Goal: Task Accomplishment & Management: Manage account settings

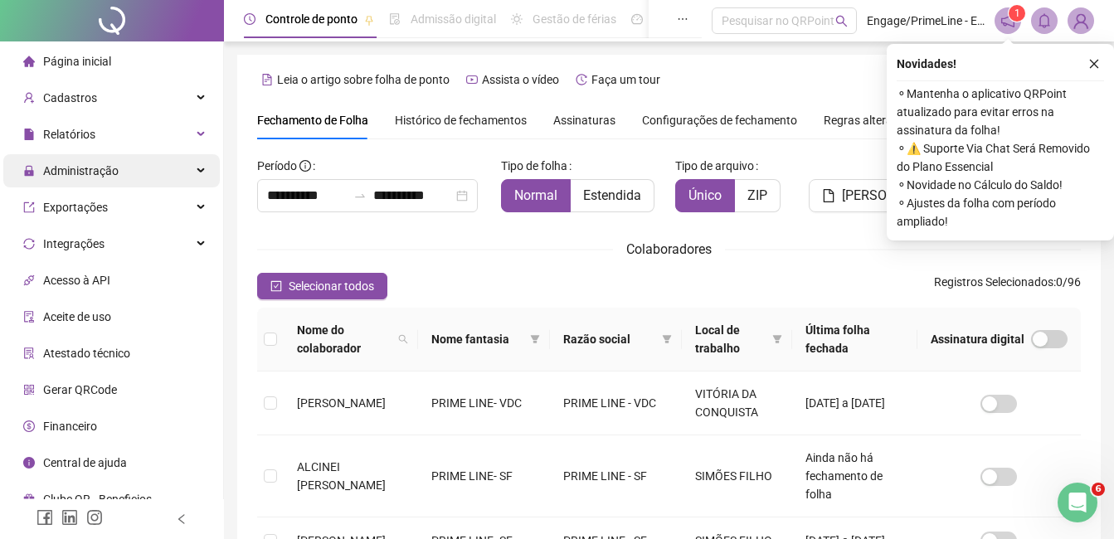
click at [93, 173] on span "Administração" at bounding box center [80, 170] width 75 height 13
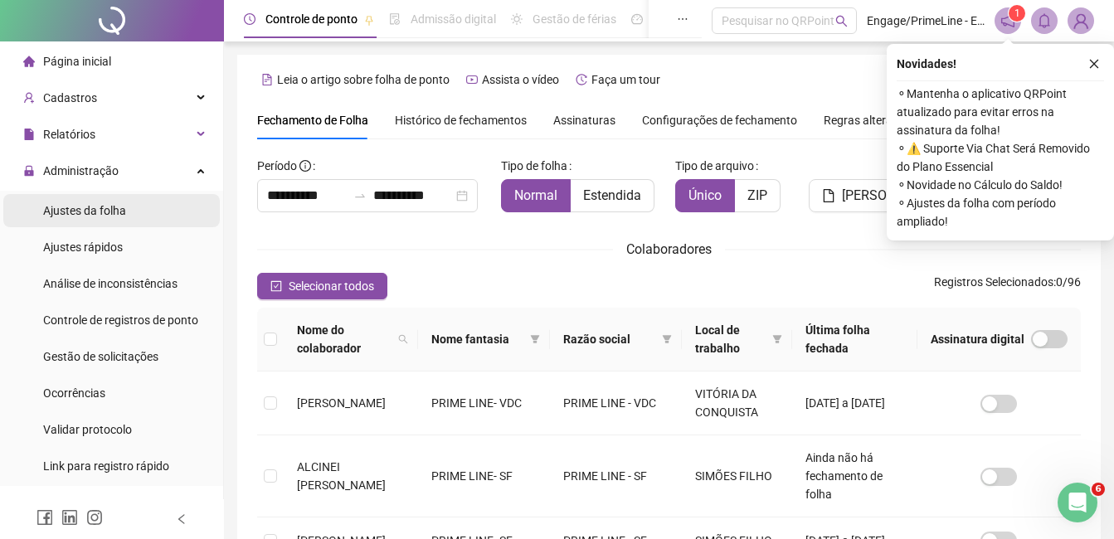
click at [101, 221] on div "Ajustes da folha" at bounding box center [84, 210] width 83 height 33
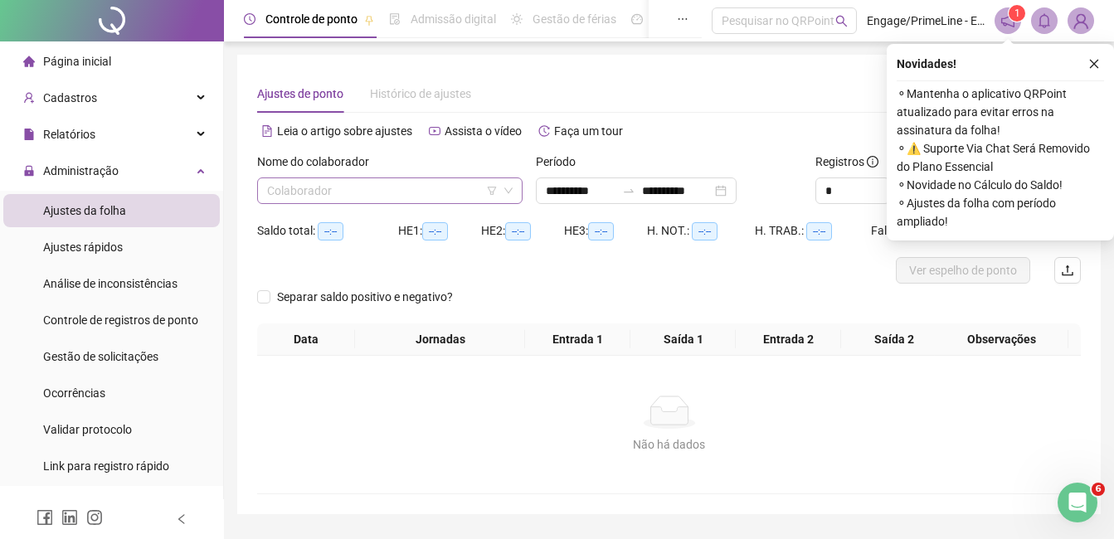
click at [328, 187] on input "search" at bounding box center [382, 190] width 231 height 25
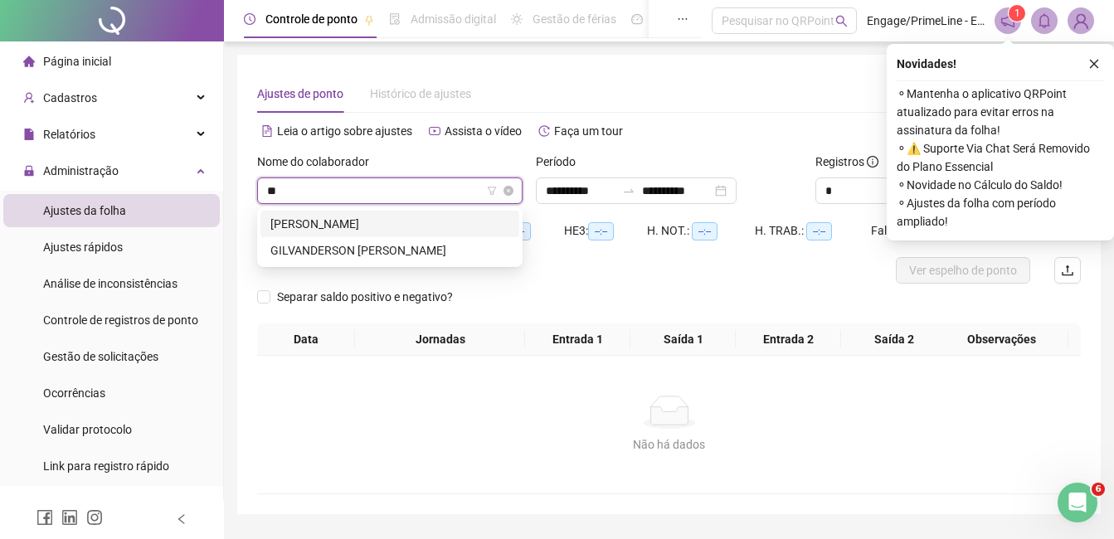
type input "*"
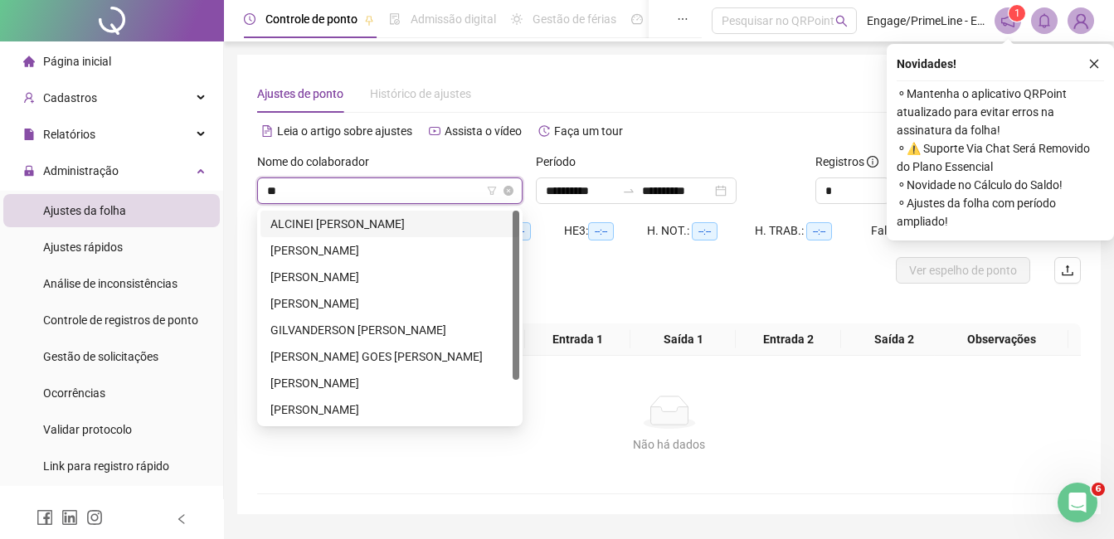
type input "*"
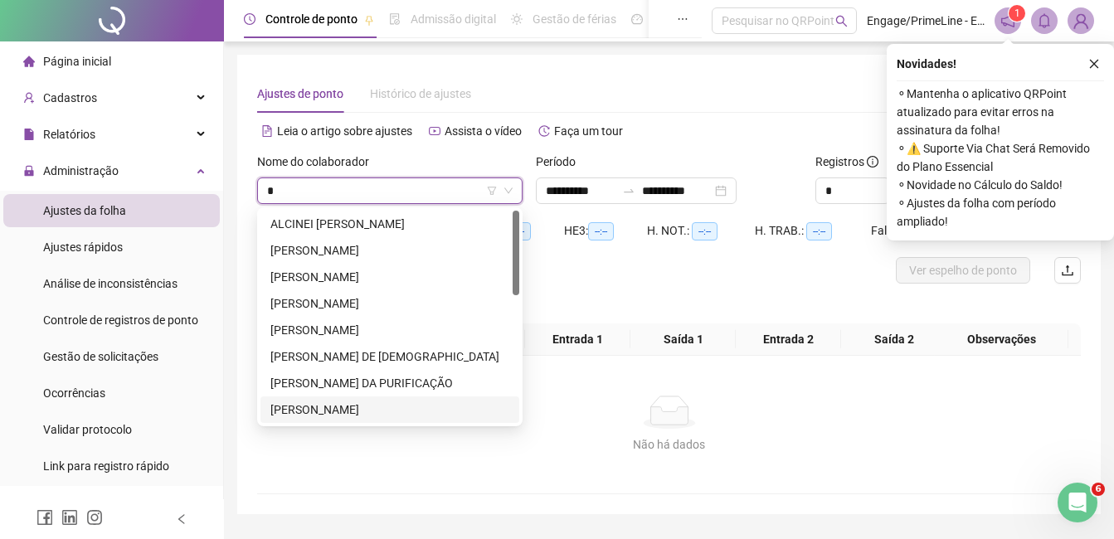
click at [371, 408] on div "[PERSON_NAME]" at bounding box center [389, 409] width 239 height 18
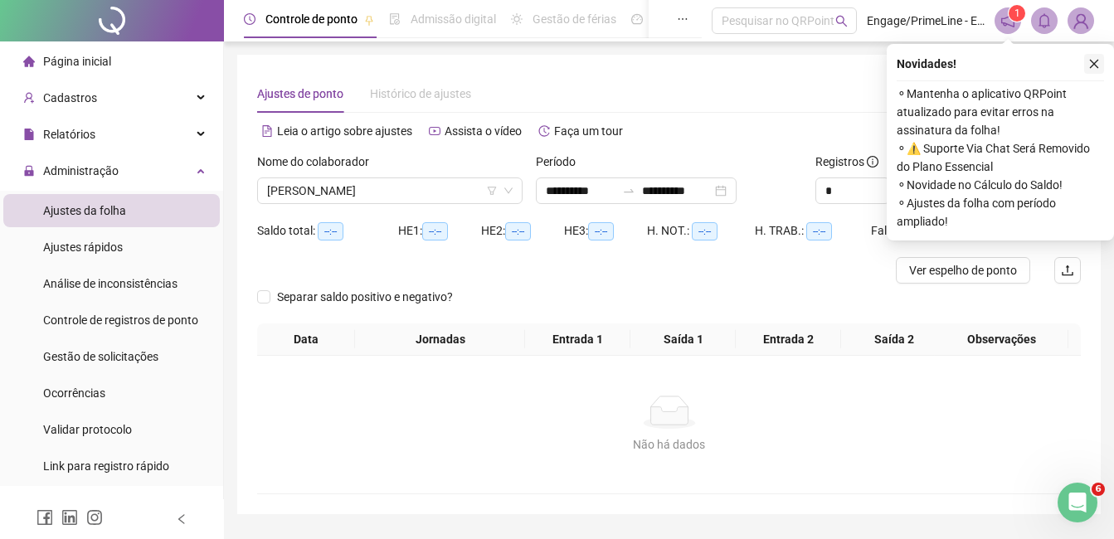
click at [1098, 61] on icon "close" at bounding box center [1094, 64] width 12 height 12
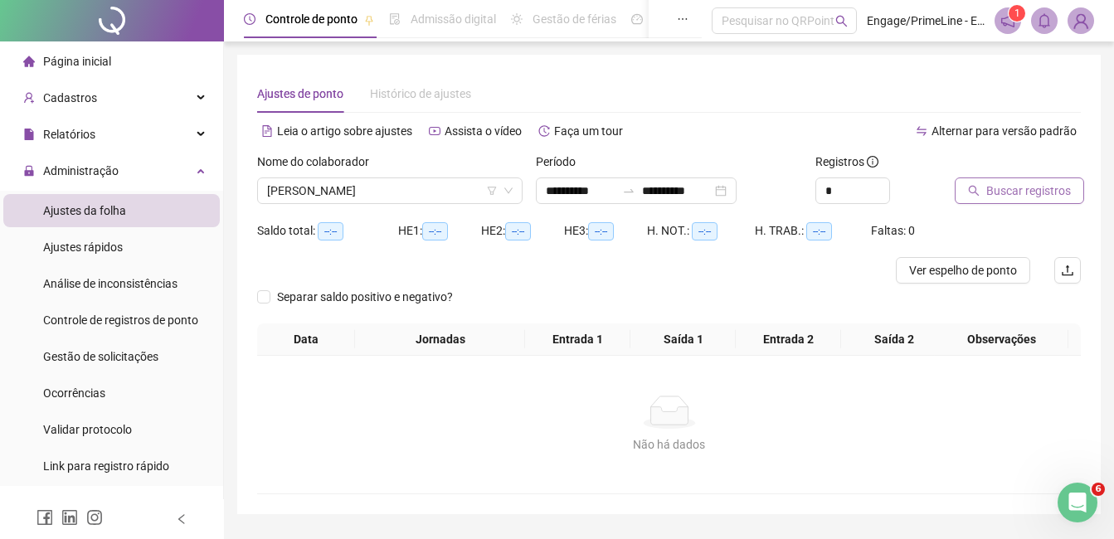
click at [1021, 190] on span "Buscar registros" at bounding box center [1028, 191] width 85 height 18
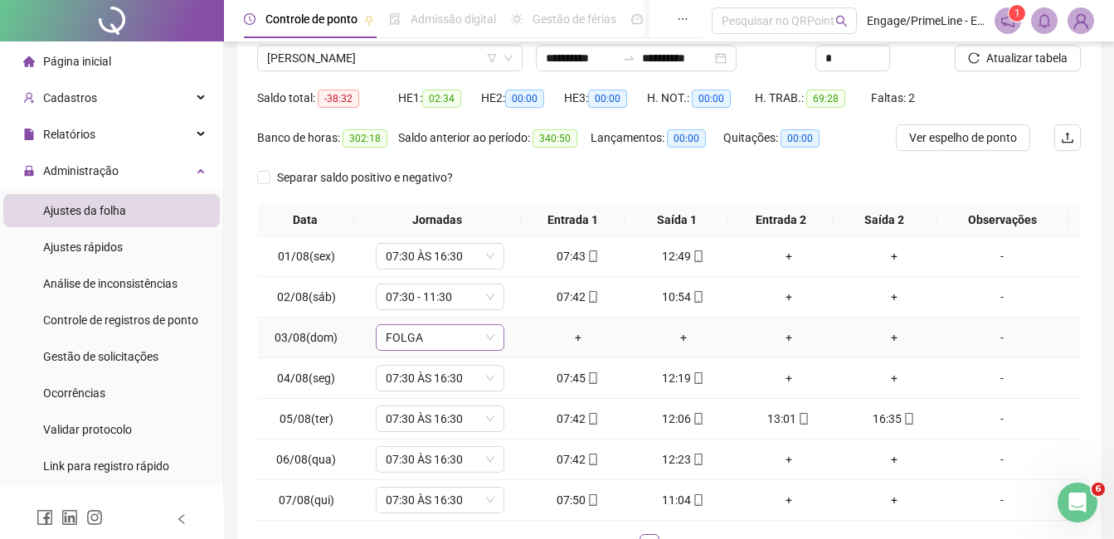
scroll to position [249, 0]
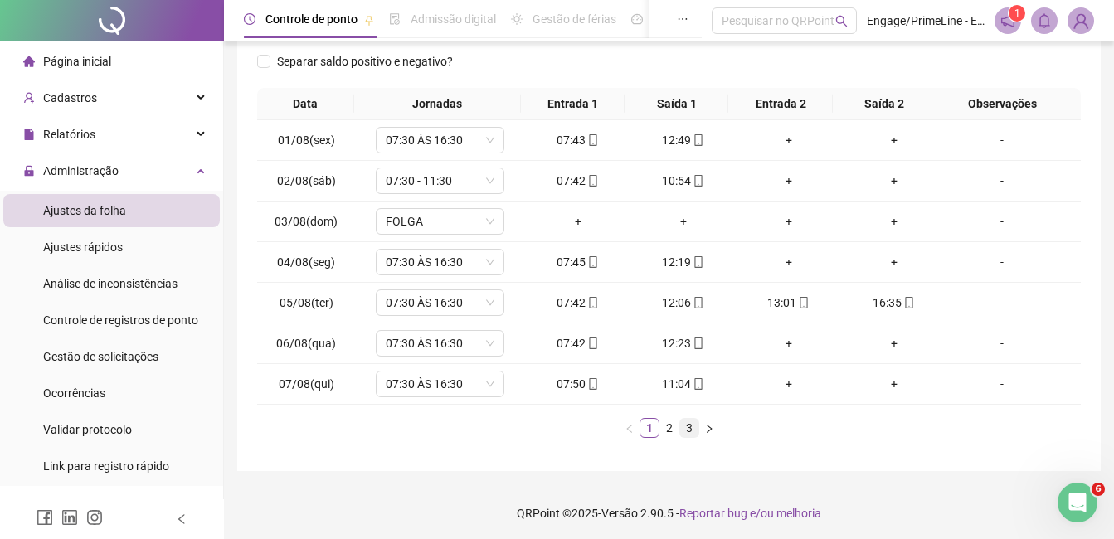
click at [692, 429] on link "3" at bounding box center [689, 428] width 18 height 18
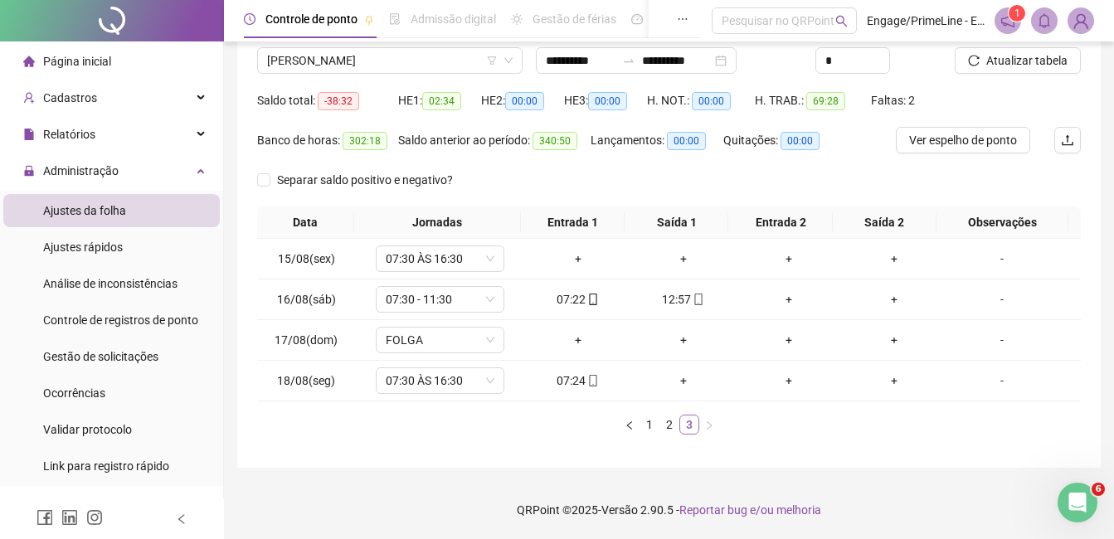
scroll to position [130, 0]
click at [670, 429] on link "2" at bounding box center [669, 424] width 18 height 18
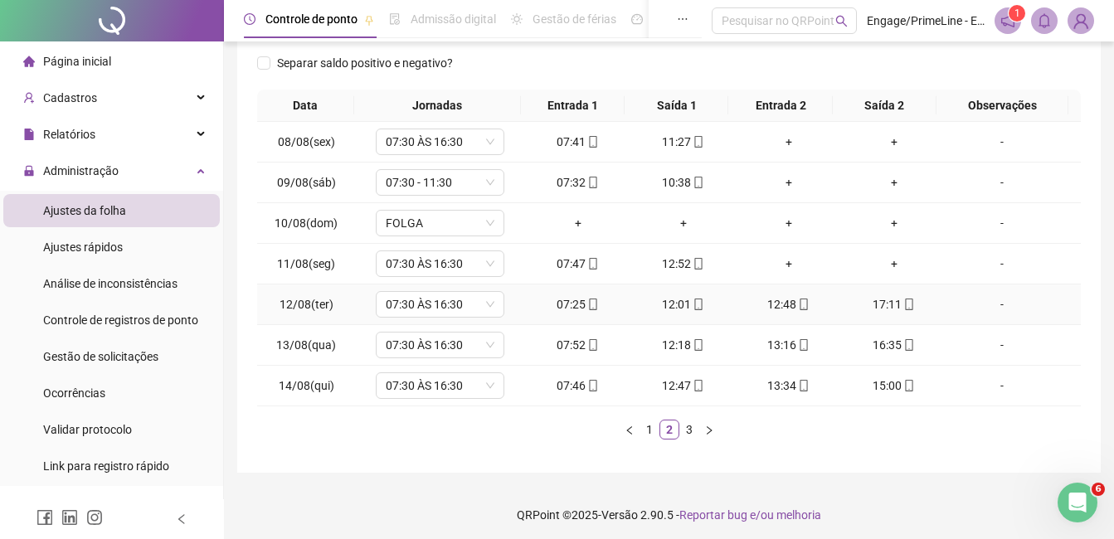
scroll to position [252, 0]
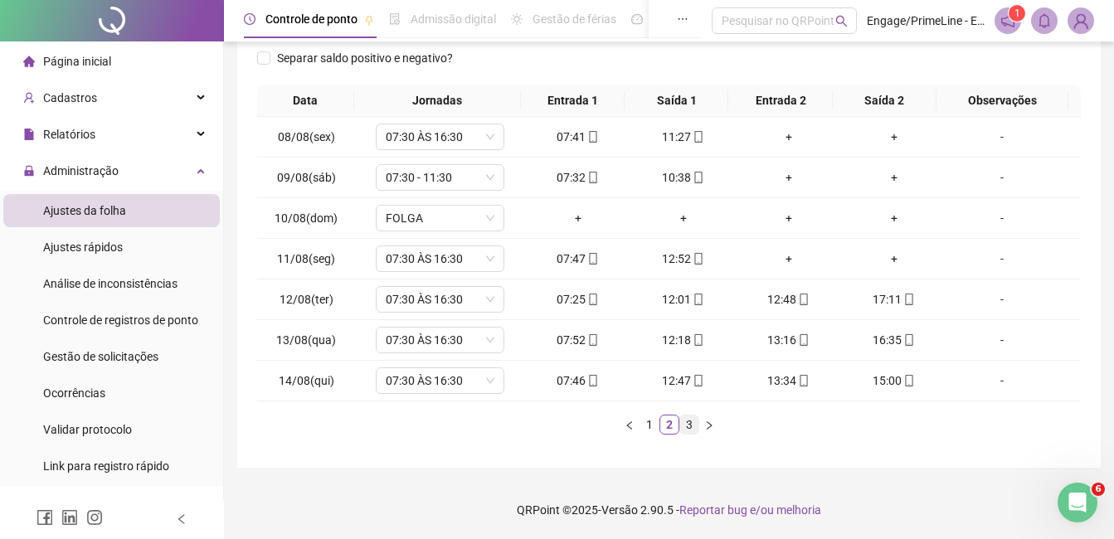
click at [692, 420] on link "3" at bounding box center [689, 424] width 18 height 18
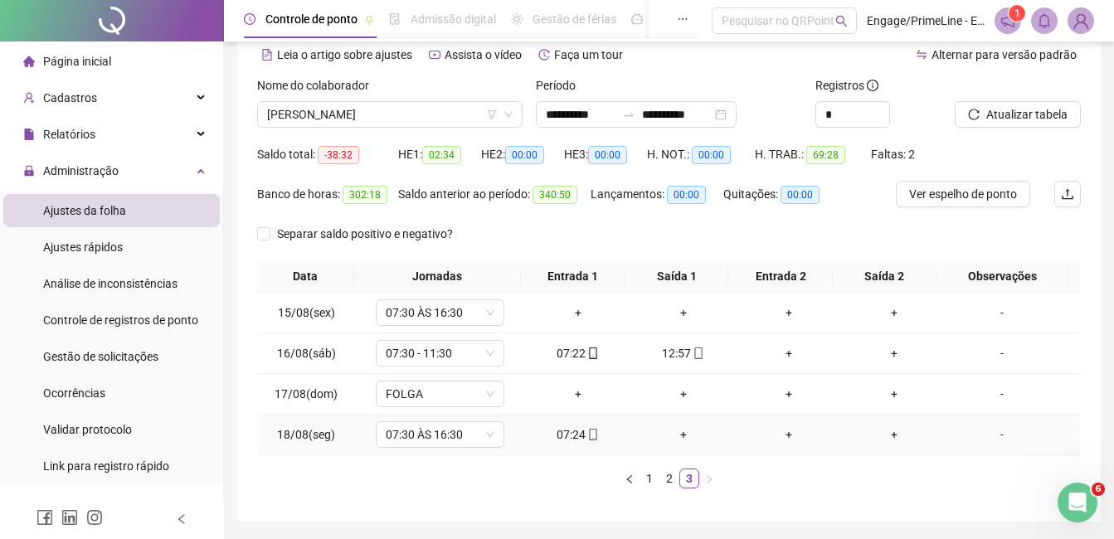
scroll to position [47, 0]
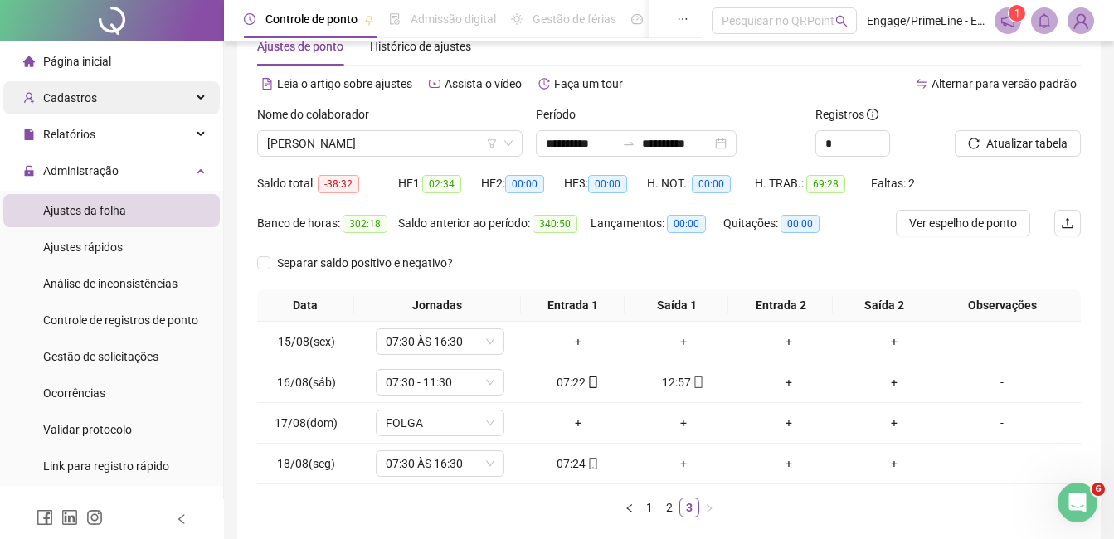
click at [88, 109] on span "Cadastros" at bounding box center [60, 97] width 74 height 33
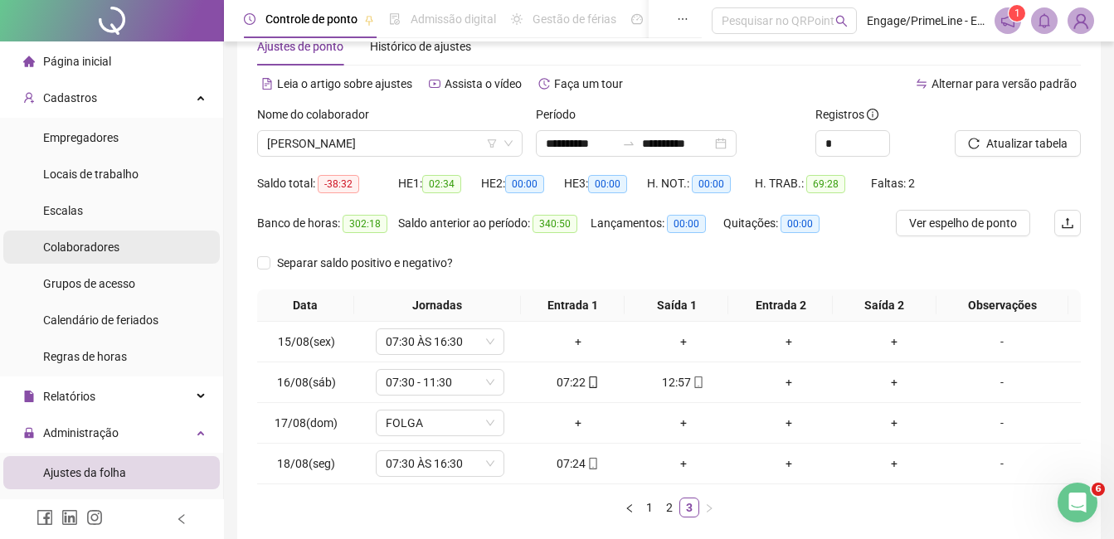
click at [108, 249] on span "Colaboradores" at bounding box center [81, 246] width 76 height 13
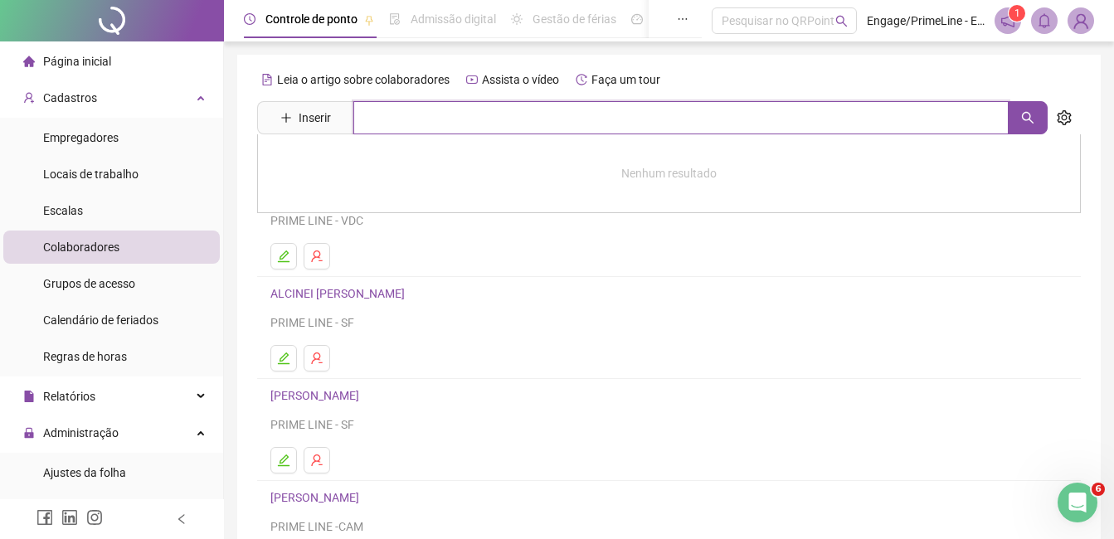
click at [408, 127] on input "text" at bounding box center [680, 117] width 655 height 33
type input "*********"
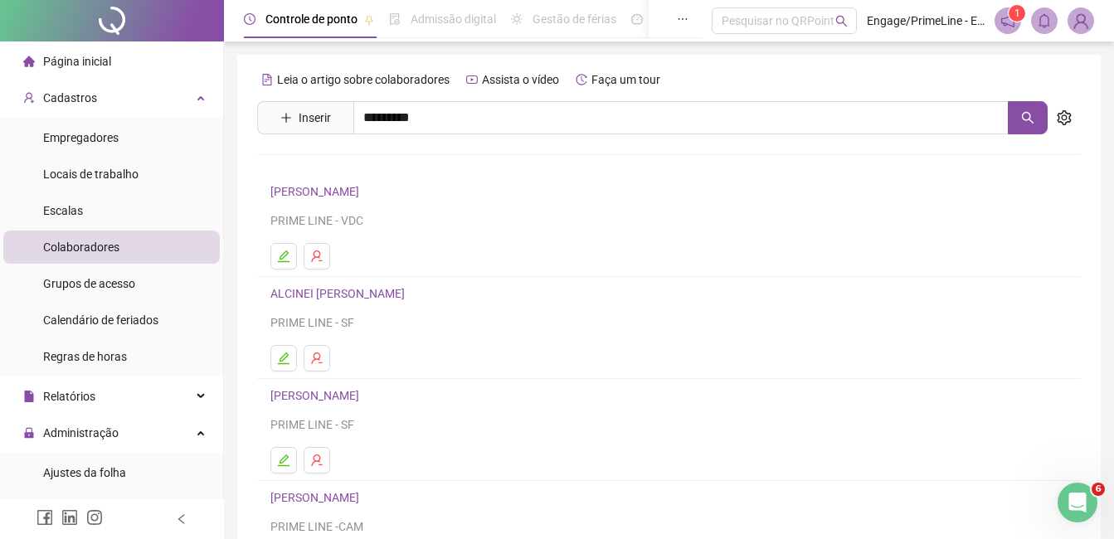
click at [376, 167] on link "[PERSON_NAME]" at bounding box center [332, 166] width 89 height 13
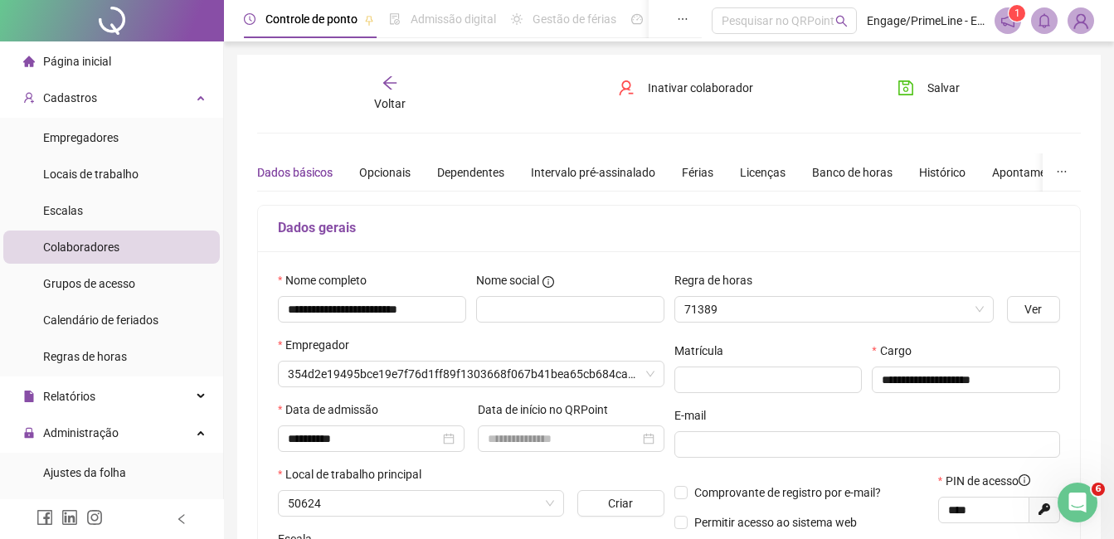
type input "**********"
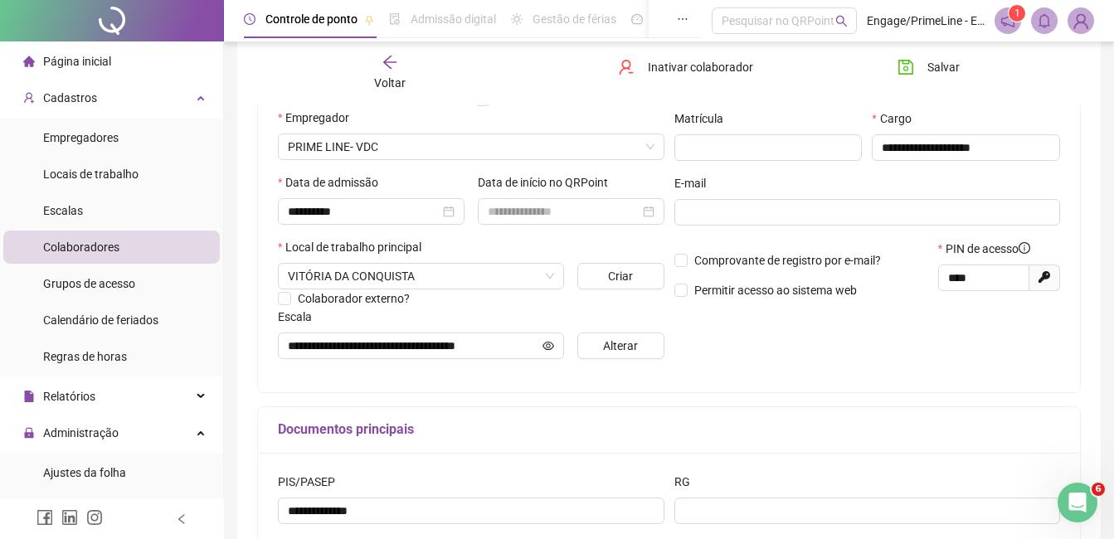
scroll to position [249, 0]
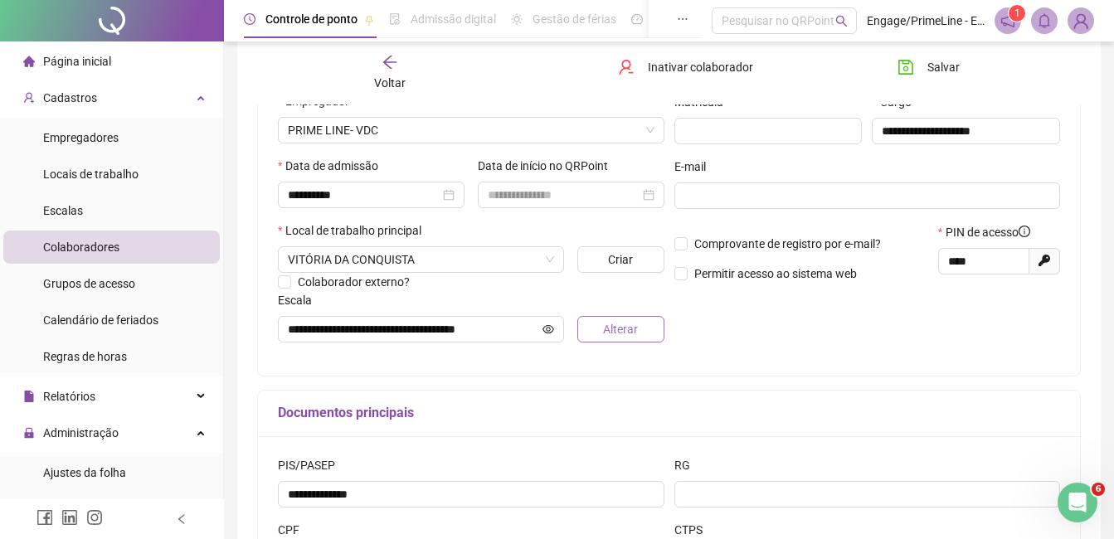
click at [630, 329] on span "Alterar" at bounding box center [620, 329] width 35 height 18
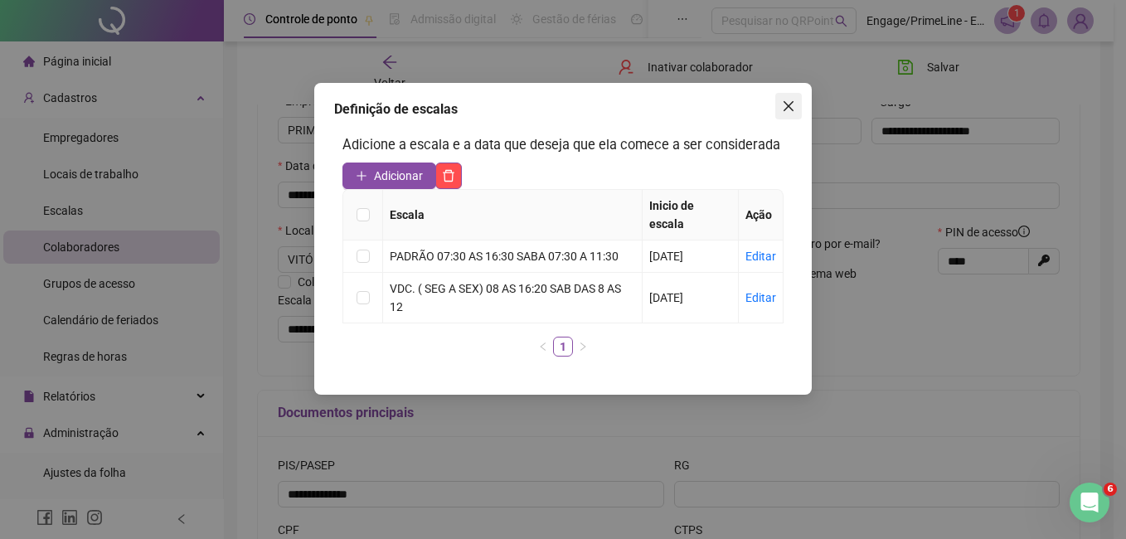
click at [784, 102] on icon "close" at bounding box center [789, 106] width 10 height 10
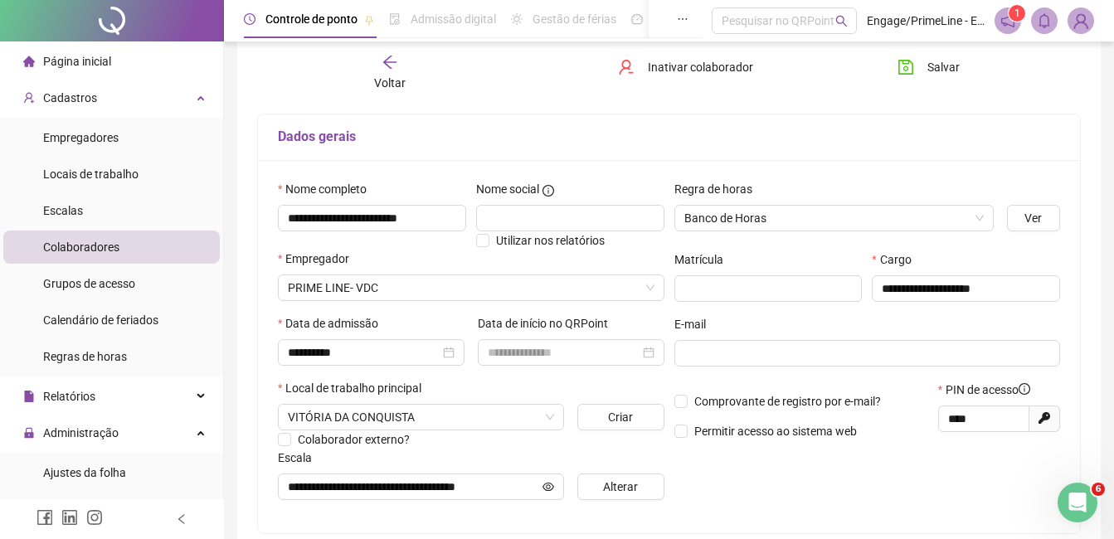
scroll to position [0, 0]
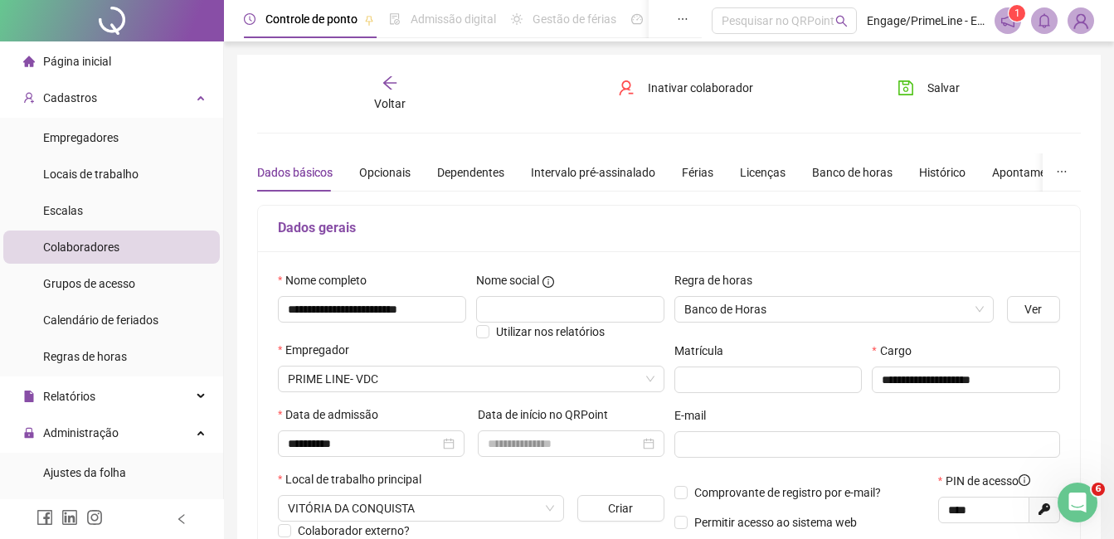
click at [362, 95] on div "Voltar" at bounding box center [390, 94] width 126 height 38
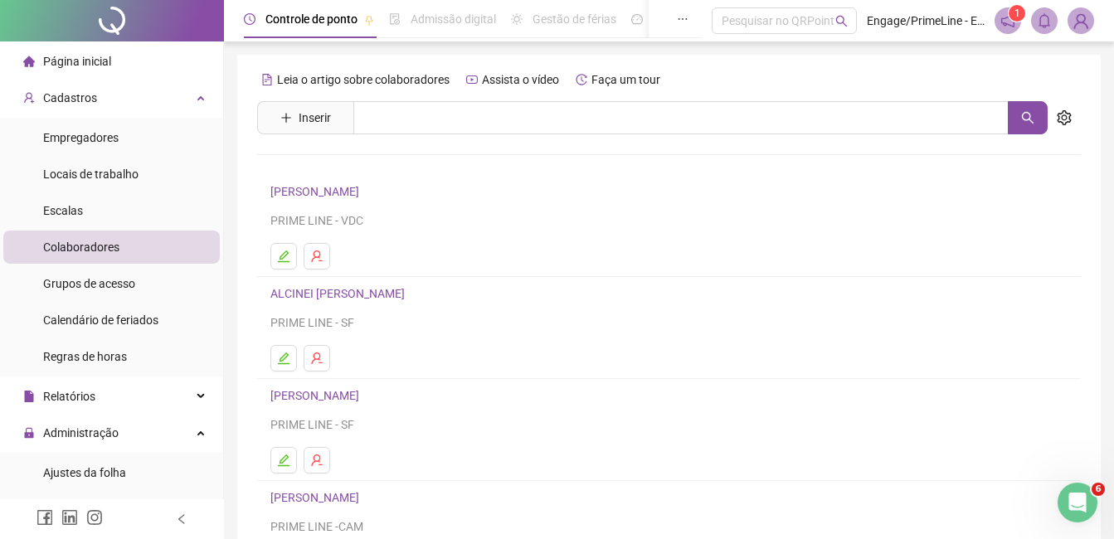
click at [362, 95] on div "Leia o artigo sobre colaboradores Assista o vídeo Faça um tour Inserir Nenhum r…" at bounding box center [668, 388] width 823 height 644
